Goal: Information Seeking & Learning: Learn about a topic

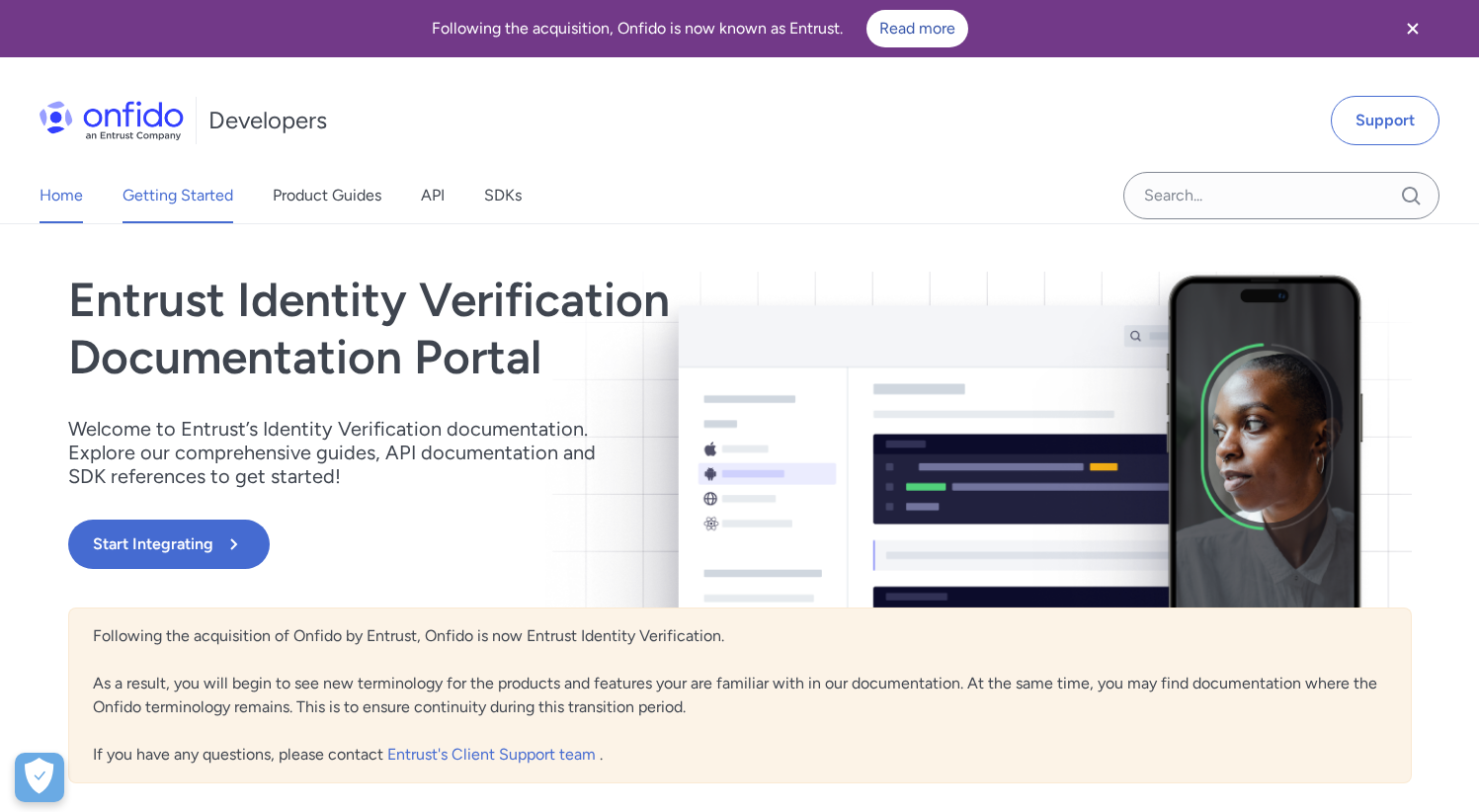
scroll to position [14, 0]
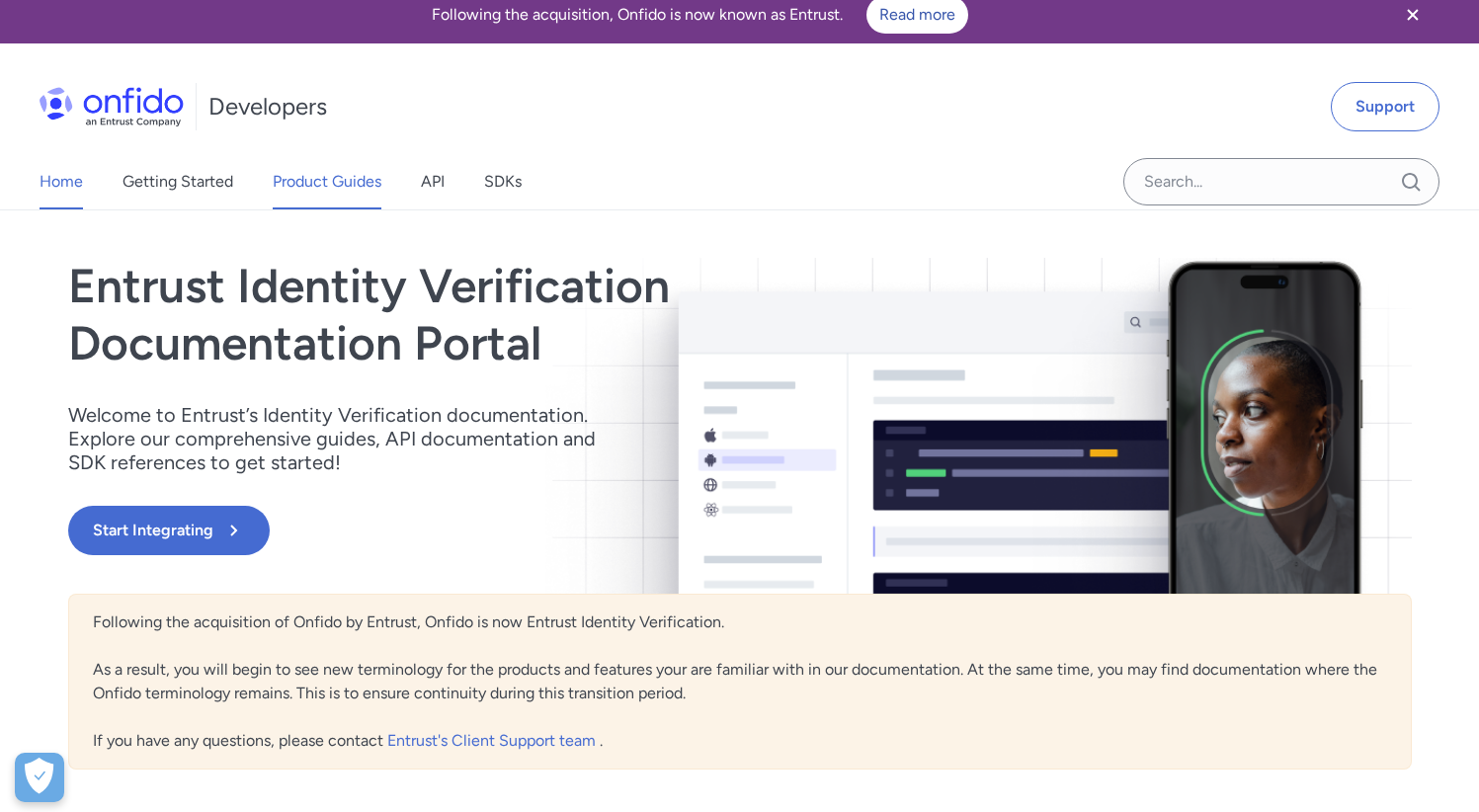
click at [288, 179] on link "Product Guides" at bounding box center [327, 182] width 109 height 55
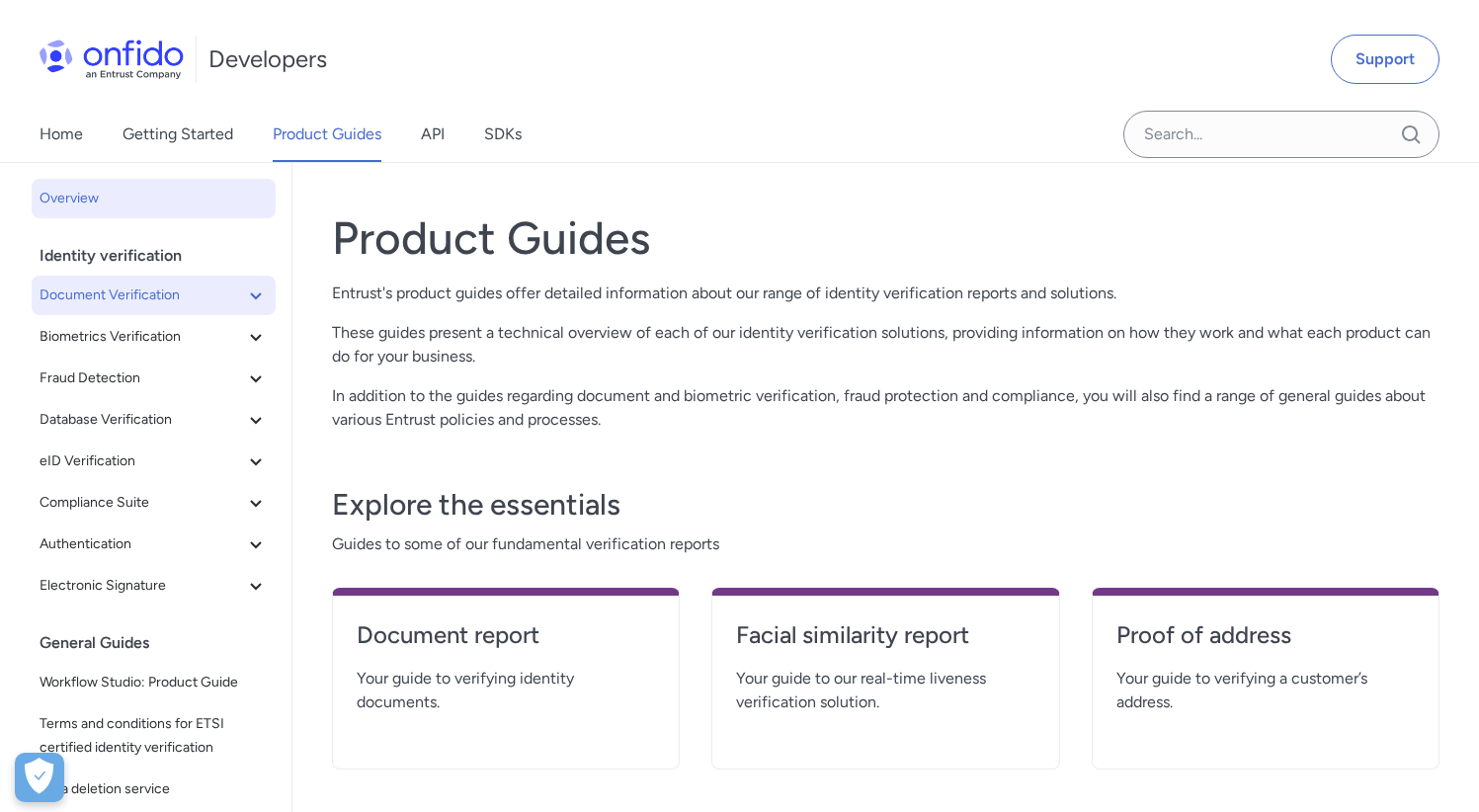
scroll to position [53, 0]
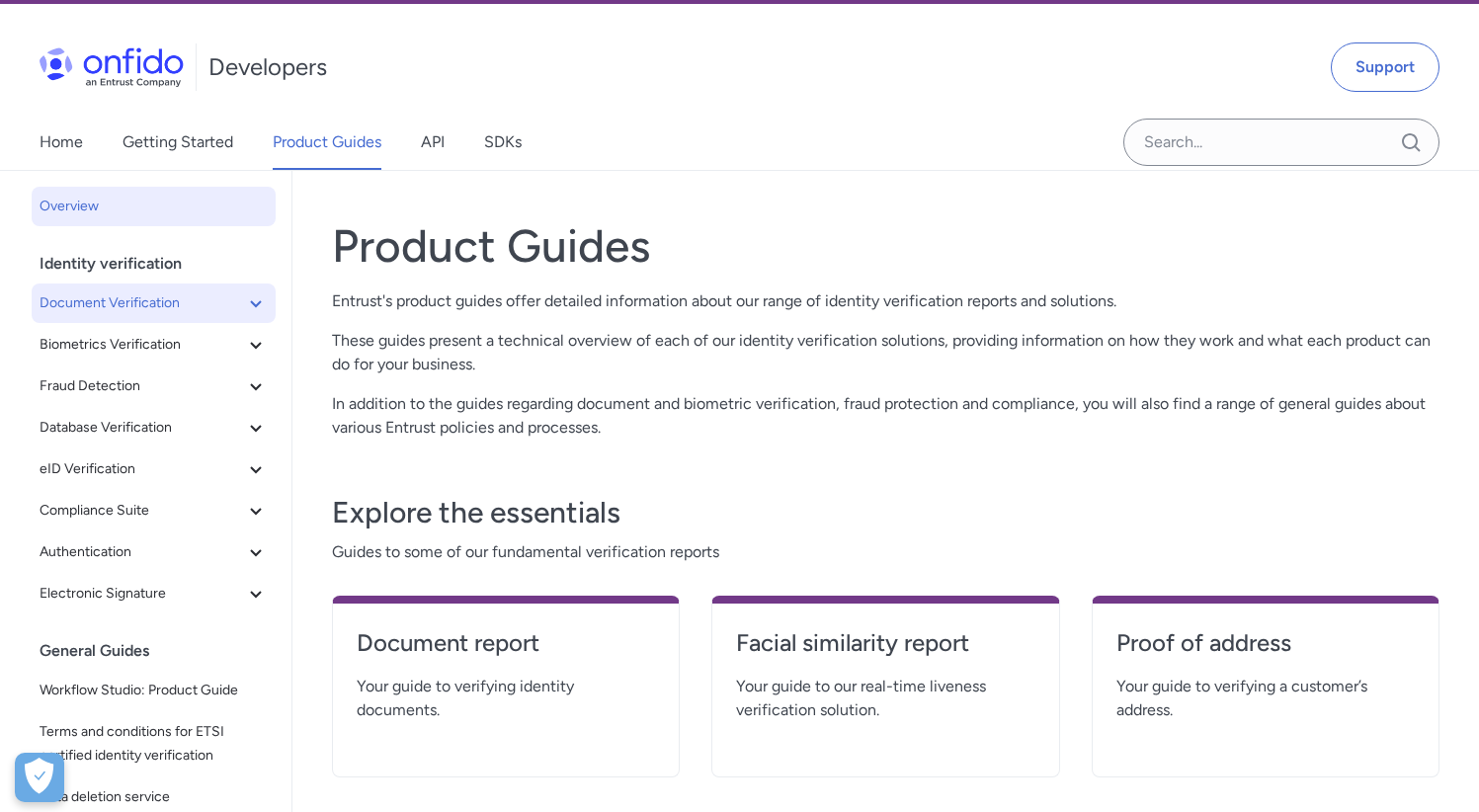
click at [254, 299] on icon at bounding box center [256, 304] width 24 height 24
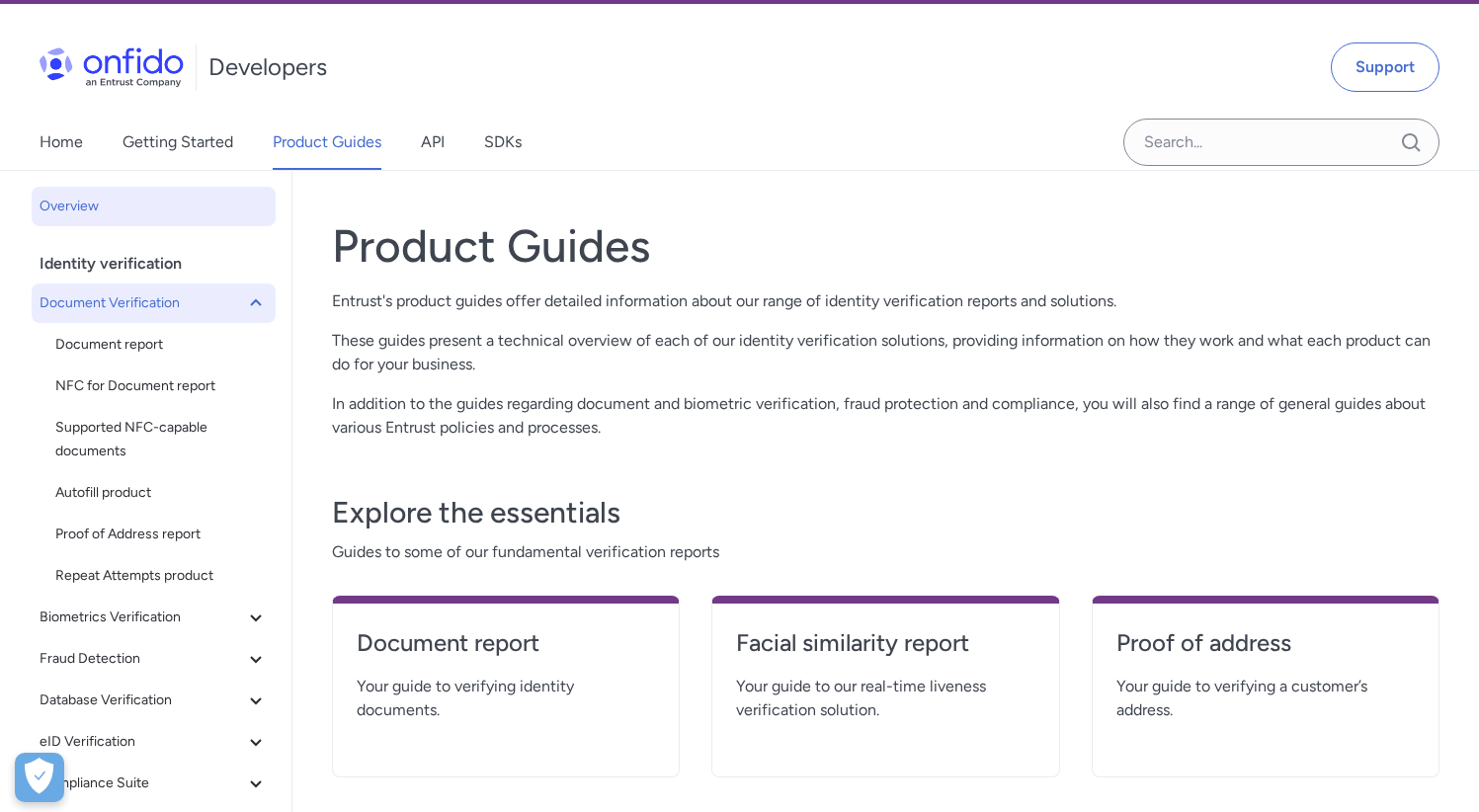
click at [254, 299] on icon at bounding box center [256, 304] width 24 height 24
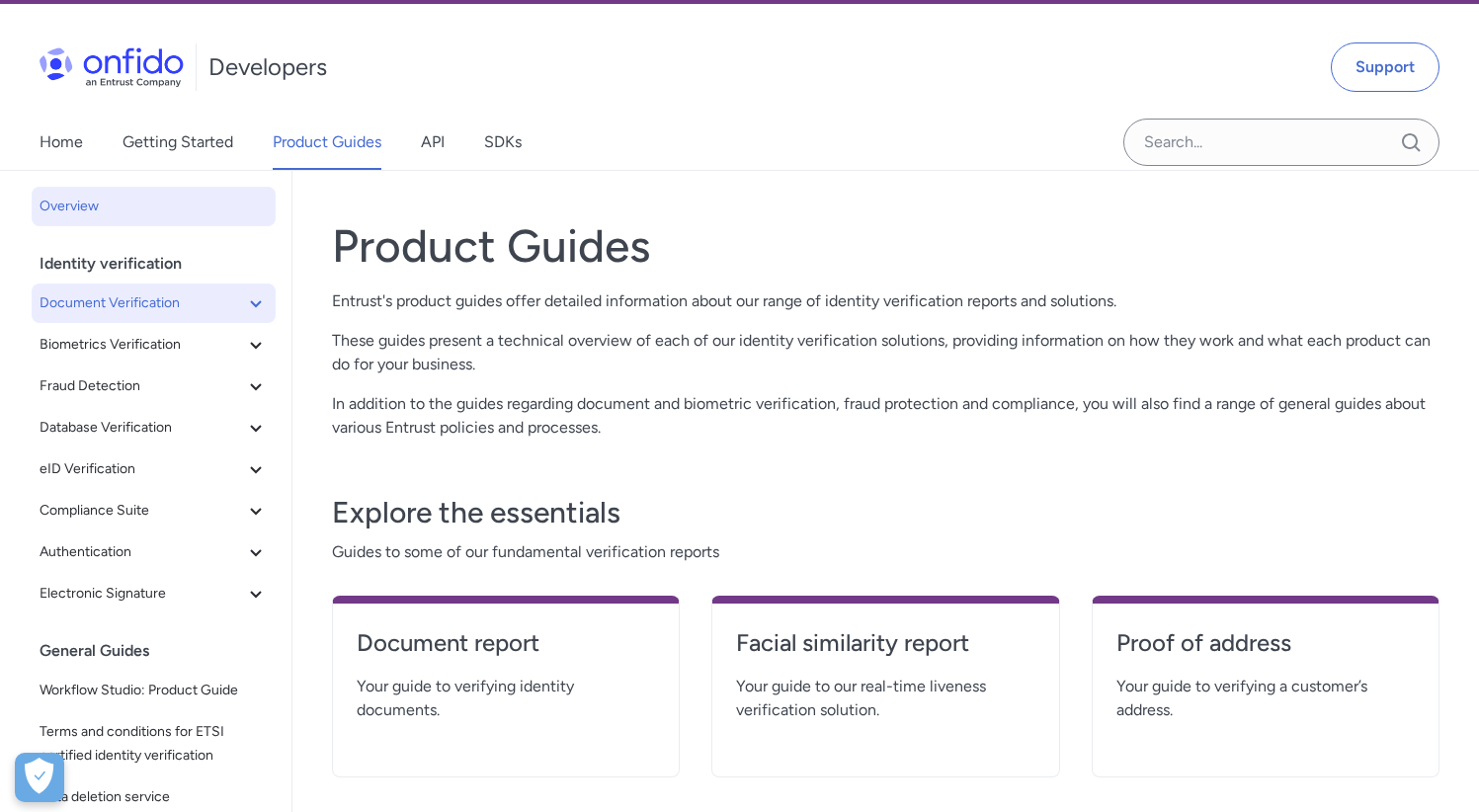
click at [254, 302] on icon at bounding box center [256, 304] width 24 height 24
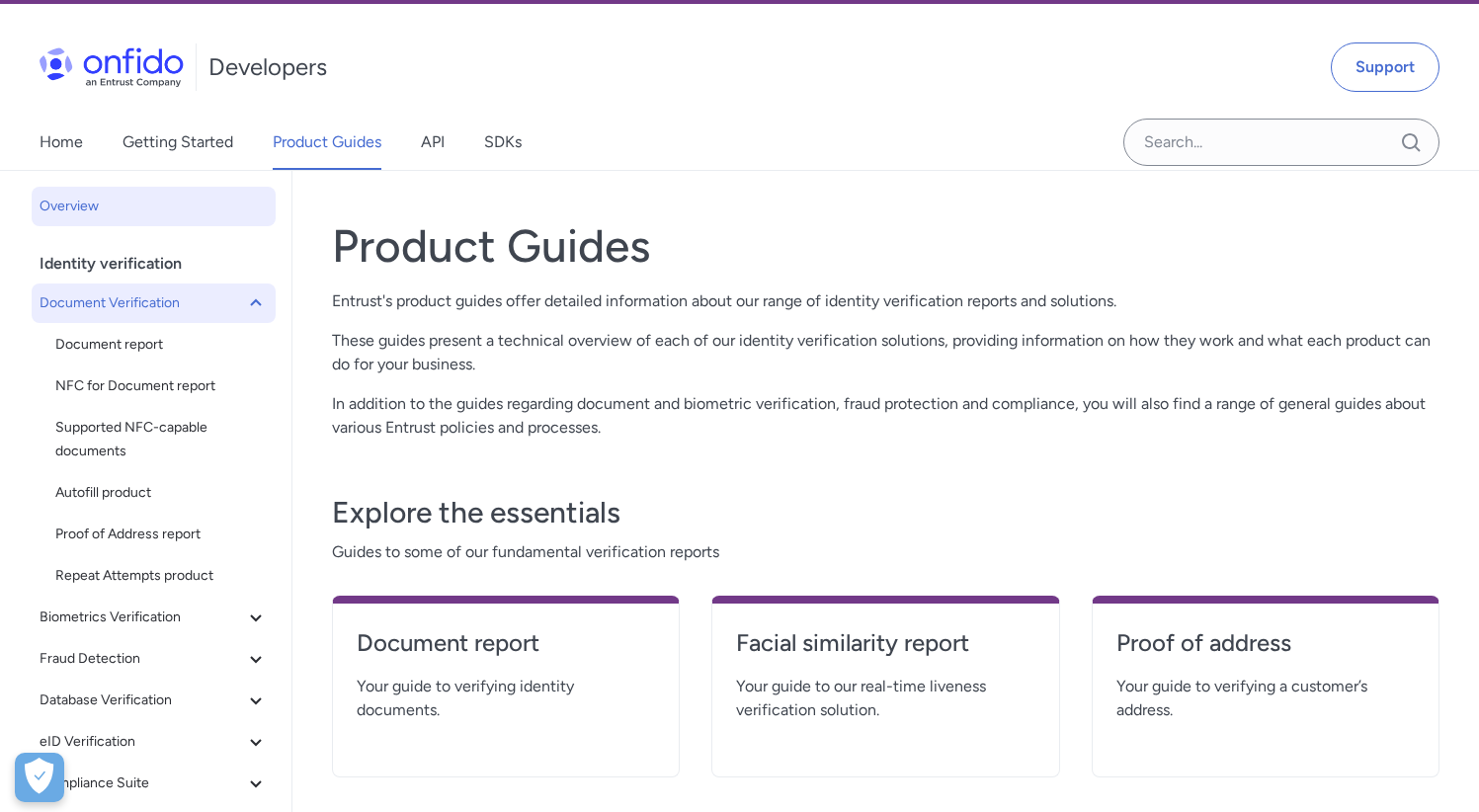
click at [130, 307] on span "Document Verification" at bounding box center [141, 304] width 205 height 24
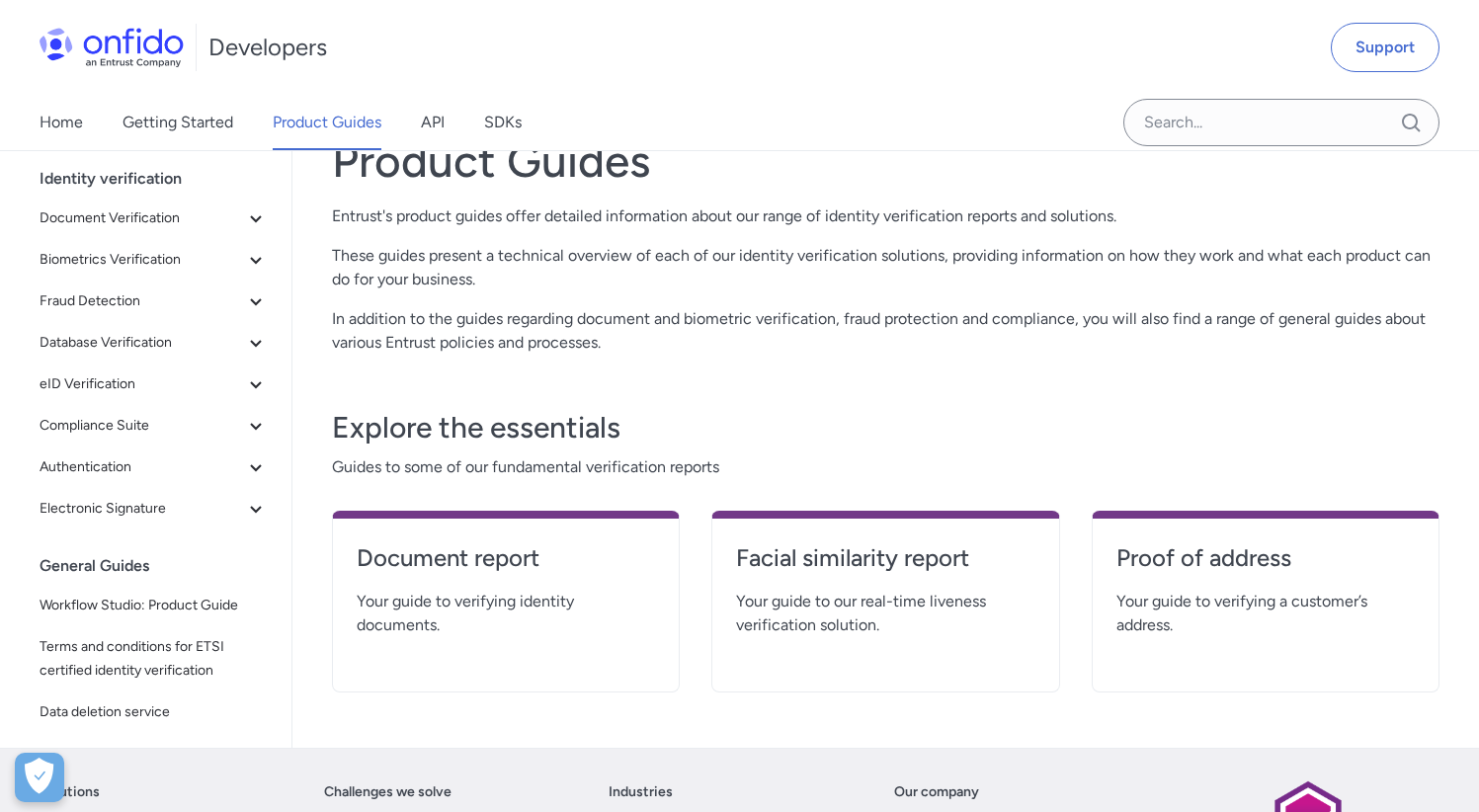
scroll to position [139, 0]
click at [256, 218] on icon at bounding box center [256, 218] width 24 height 24
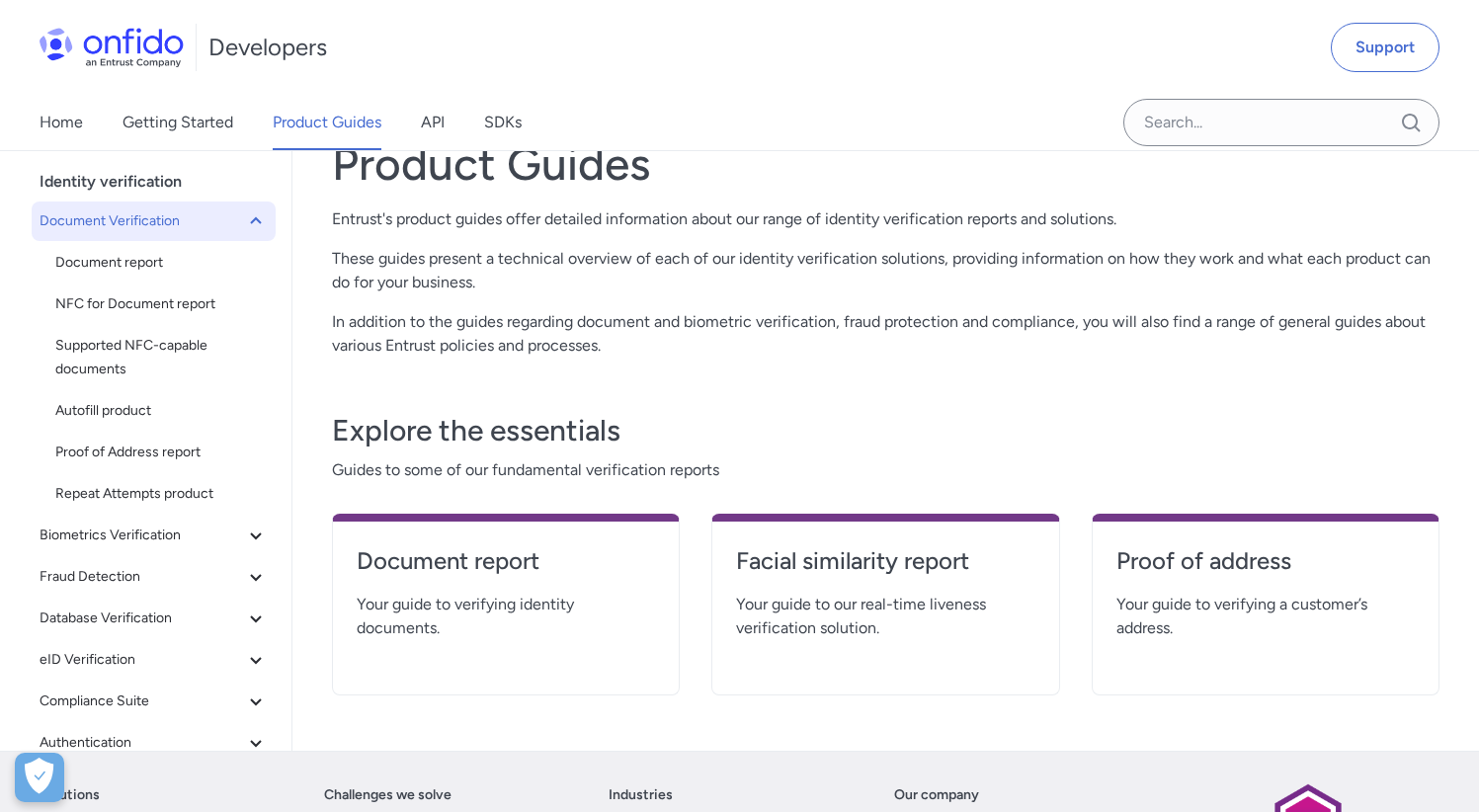
scroll to position [93, 0]
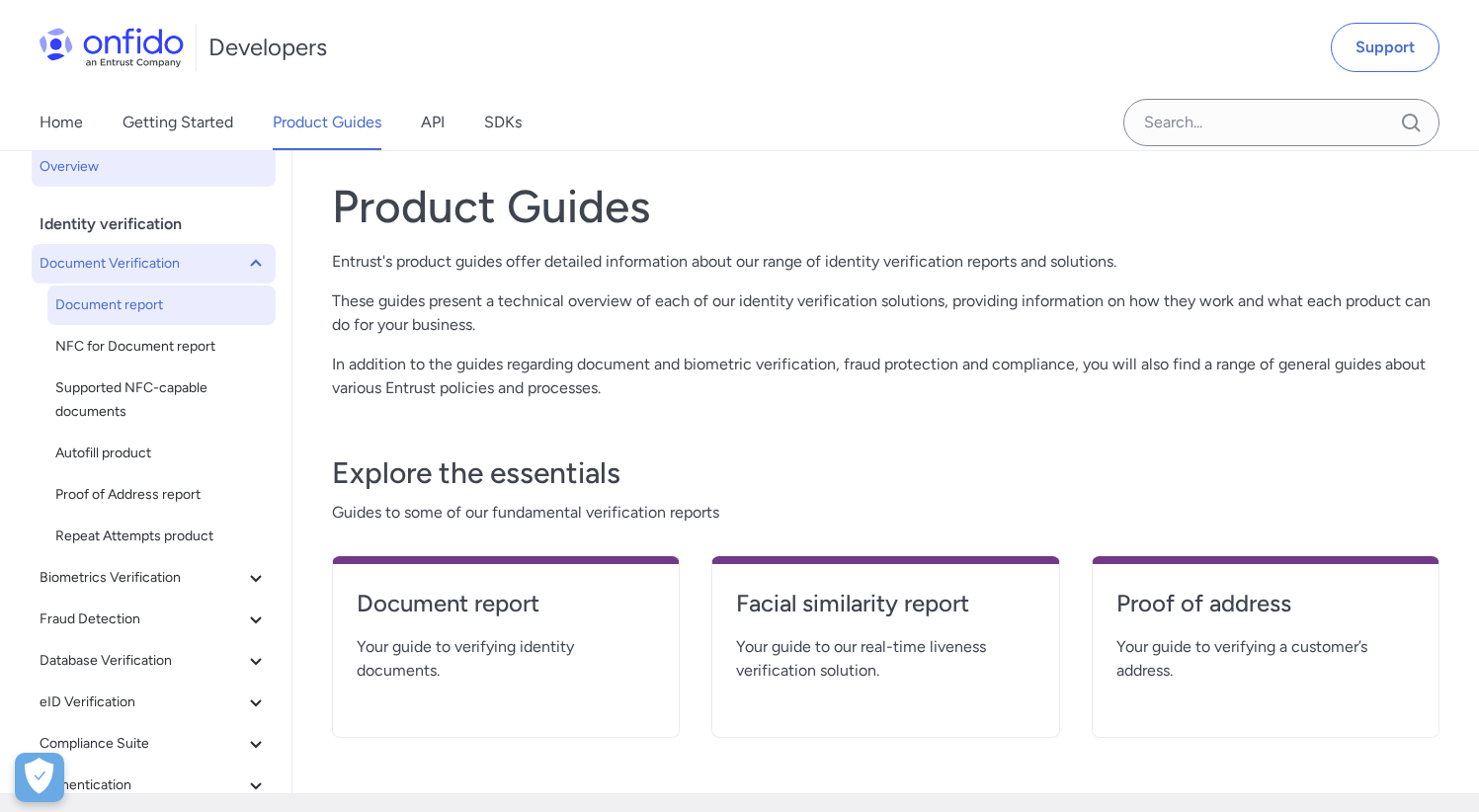
click at [126, 306] on span "Document report" at bounding box center [161, 306] width 213 height 24
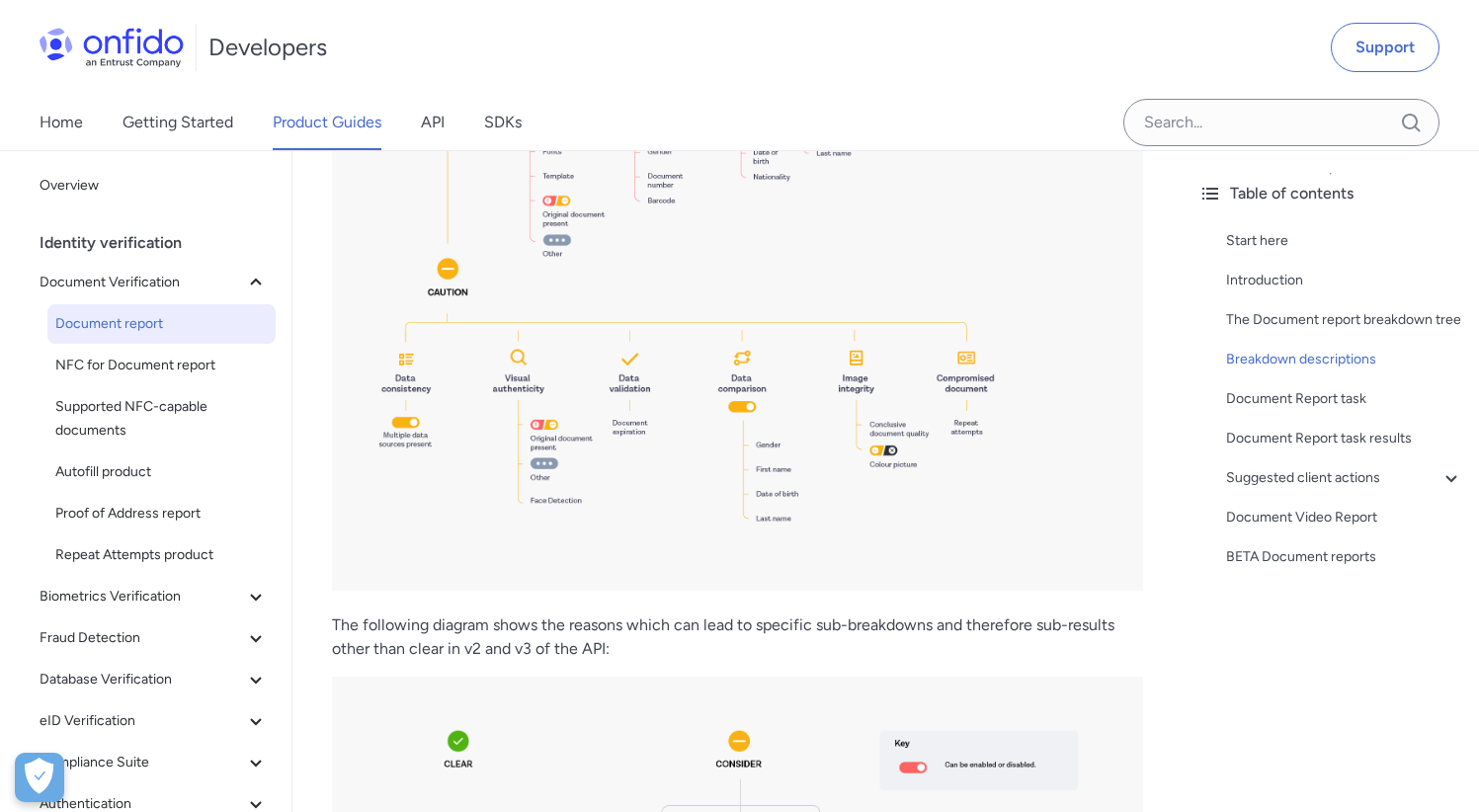
scroll to position [2427, 0]
